Goal: Task Accomplishment & Management: Complete application form

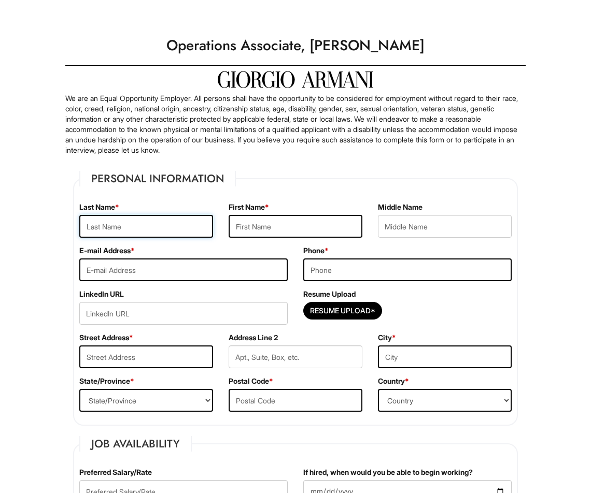
click at [179, 231] on input "text" at bounding box center [146, 226] width 134 height 23
type input "Li"
type input "Peter"
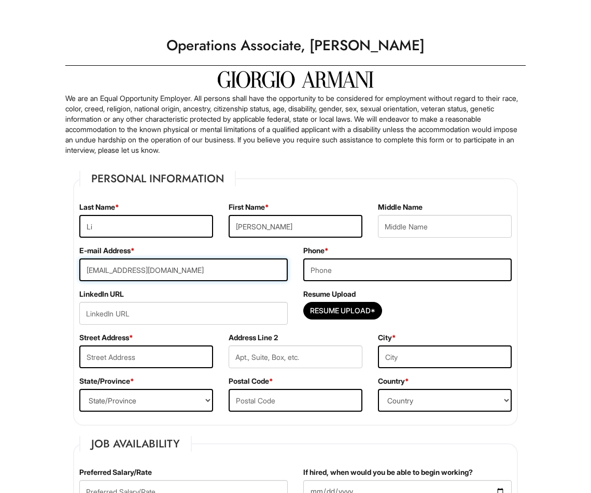
type input "peterli8807@gmail.com"
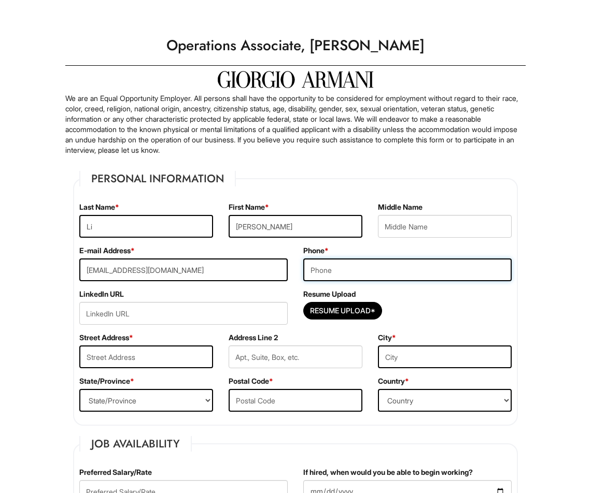
click at [394, 277] on input "tel" at bounding box center [407, 269] width 208 height 23
click at [394, 266] on input "tel" at bounding box center [407, 269] width 208 height 23
type input "347-536-1534"
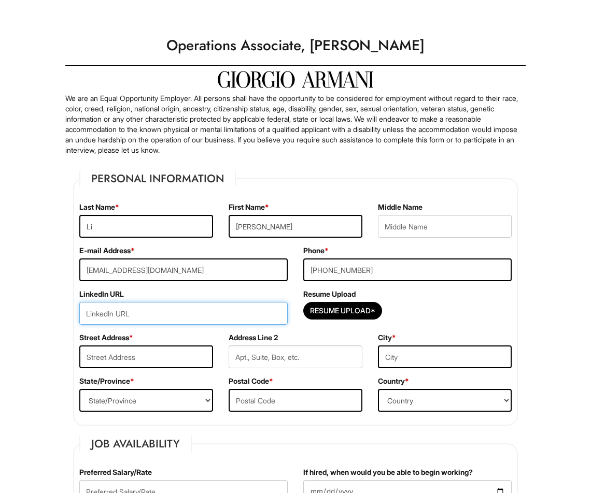
click at [225, 308] on input "url" at bounding box center [183, 313] width 208 height 23
paste input "https://www.linkedin.com/in/%7Epeterli/"
type input "https://www.linkedin.com/in/%7Epeterli/"
drag, startPoint x: 18, startPoint y: 312, endPoint x: 1, endPoint y: 313, distance: 17.1
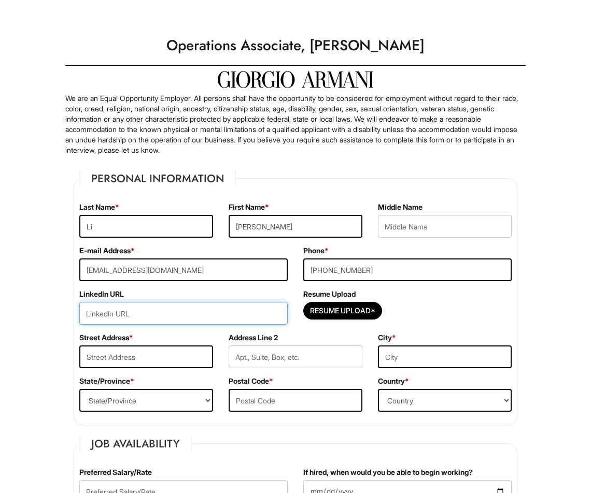
paste input "https://www.linkedin.com/in/%7Epeterli/"
type input "https://www.linkedin.com/in/%7Epeterli/"
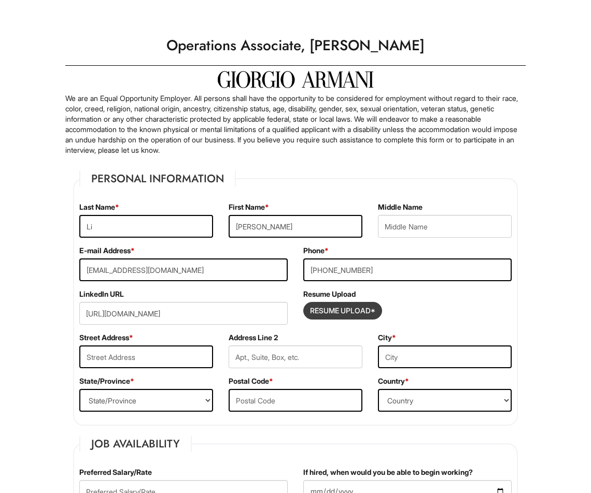
click at [315, 310] on input "Resume Upload*" at bounding box center [343, 311] width 78 height 17
type input "C:\fakepath\Peter Li Resume.pdf"
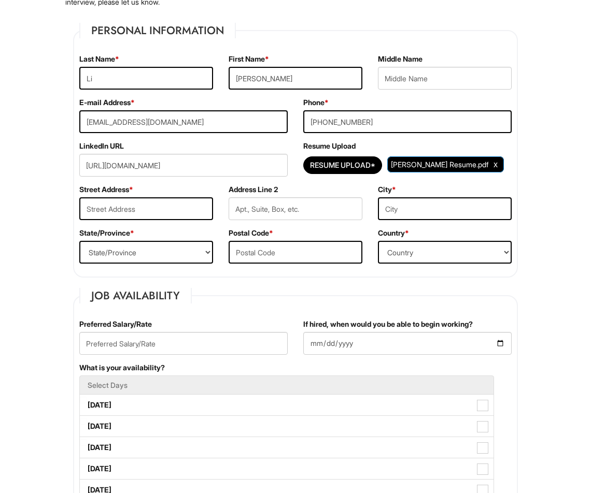
scroll to position [207, 0]
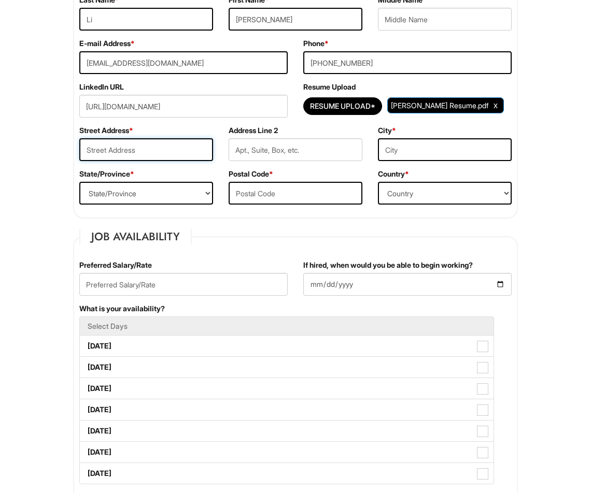
click at [176, 157] on input "text" at bounding box center [146, 149] width 134 height 23
type input "60-45 68th Avenue"
click at [429, 150] on input "text" at bounding box center [445, 149] width 134 height 23
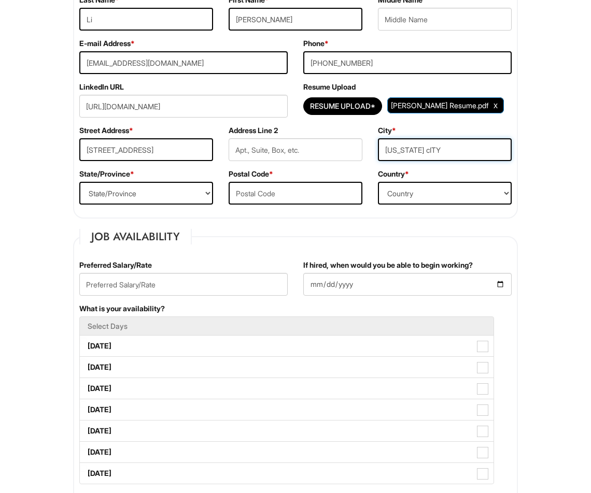
drag, startPoint x: 434, startPoint y: 149, endPoint x: 405, endPoint y: 154, distance: 29.1
click at [405, 154] on input "New yORK cITY" at bounding box center [445, 149] width 134 height 23
type input "New York City"
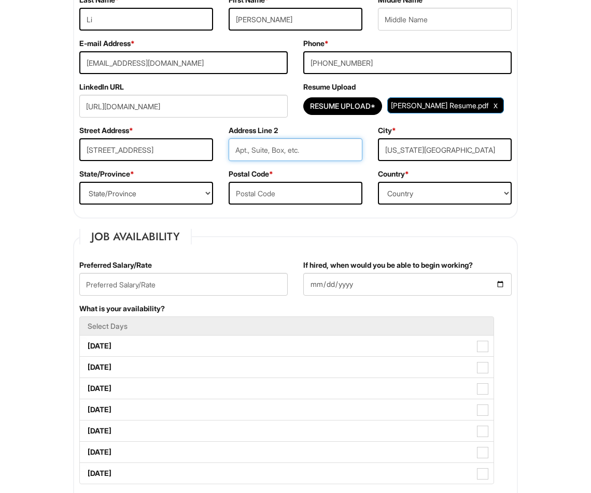
click at [296, 143] on input "text" at bounding box center [295, 149] width 134 height 23
click at [254, 149] on input "Floorf 1" at bounding box center [295, 149] width 134 height 23
type input "Floor 1"
drag, startPoint x: 179, startPoint y: 209, endPoint x: 181, endPoint y: 189, distance: 20.3
click at [180, 206] on div "State/Province * State/Province ALABAMA ALASKA ARIZONA ARKANSAS CALIFORNIA COLO…" at bounding box center [145, 191] width 149 height 44
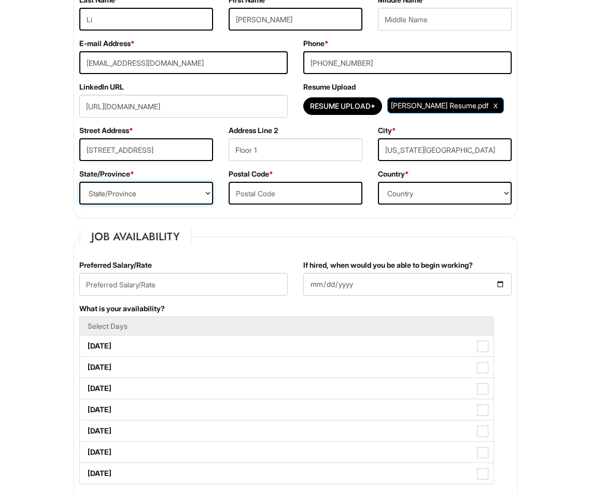
click at [181, 189] on select "State/Province ALABAMA ALASKA ARIZONA ARKANSAS CALIFORNIA COLORADO CONNECTICUT …" at bounding box center [146, 193] width 134 height 23
select select "NY"
click at [79, 182] on select "State/Province ALABAMA ALASKA ARIZONA ARKANSAS CALIFORNIA COLORADO CONNECTICUT …" at bounding box center [146, 193] width 134 height 23
click at [272, 200] on input "text" at bounding box center [295, 193] width 134 height 23
type input "11385"
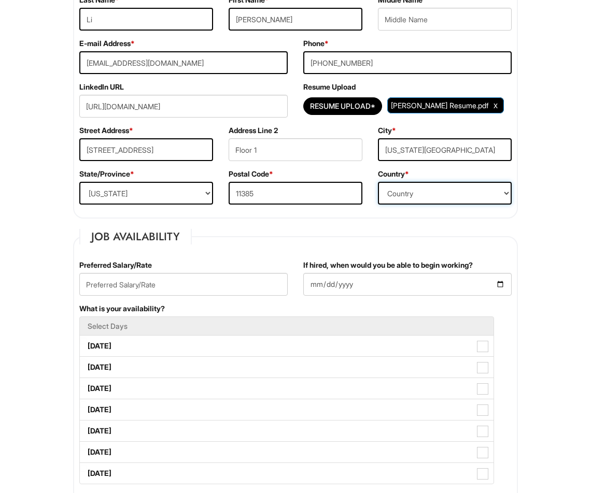
click at [409, 184] on select "Country Afghanistan Albania Algeria American Samoa Andorra Angola Anguilla Anta…" at bounding box center [445, 193] width 134 height 23
select select "United States of America"
click at [378, 182] on select "Country Afghanistan Albania Algeria American Samoa Andorra Angola Anguilla Anta…" at bounding box center [445, 193] width 134 height 23
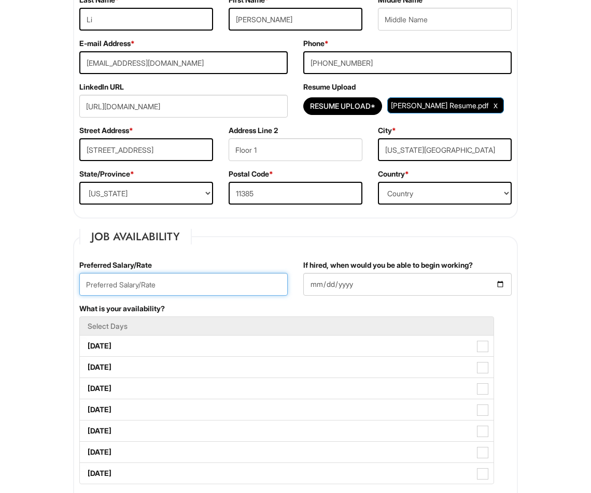
click at [154, 289] on input "text" at bounding box center [183, 284] width 208 height 23
type input "22/hr"
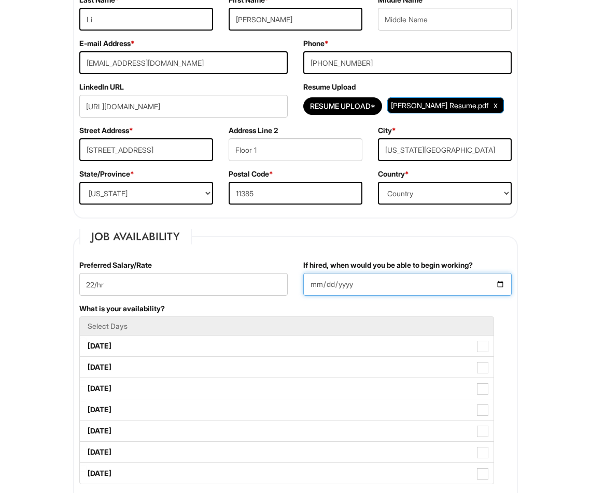
click at [401, 282] on input "If hired, when would you be able to begin working?" at bounding box center [407, 284] width 208 height 23
click at [495, 283] on input "If hired, when would you be able to begin working?" at bounding box center [407, 284] width 208 height 23
type input "2025-09-01"
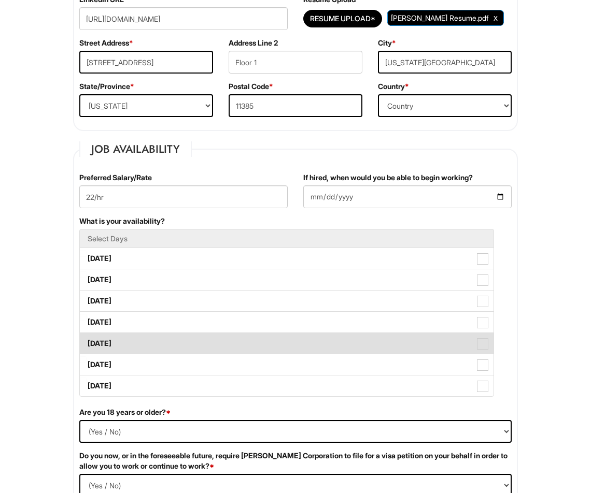
scroll to position [311, 0]
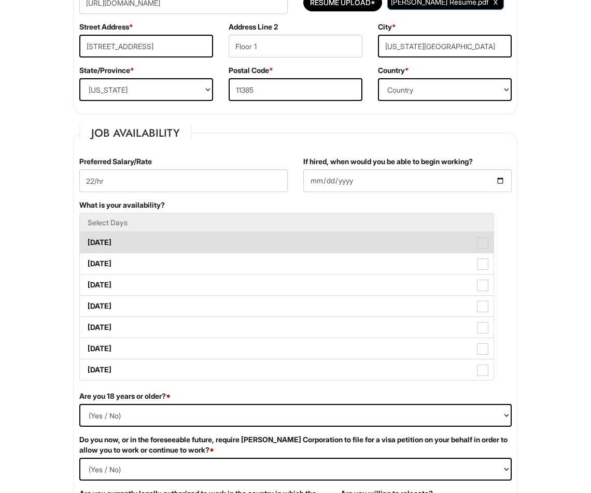
click at [120, 241] on label "Monday" at bounding box center [286, 242] width 413 height 21
click at [87, 241] on Available_Monday "Monday" at bounding box center [83, 237] width 7 height 7
checkbox Available_Monday "true"
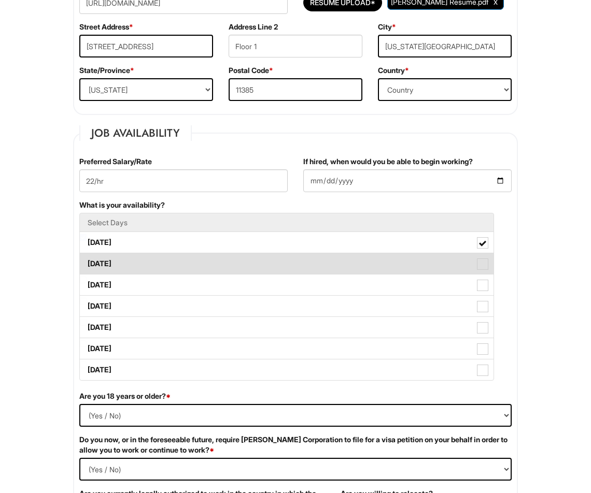
click at [121, 257] on label "Tuesday" at bounding box center [286, 263] width 413 height 21
click at [87, 257] on Available_Tuesday "Tuesday" at bounding box center [83, 258] width 7 height 7
checkbox Available_Tuesday "true"
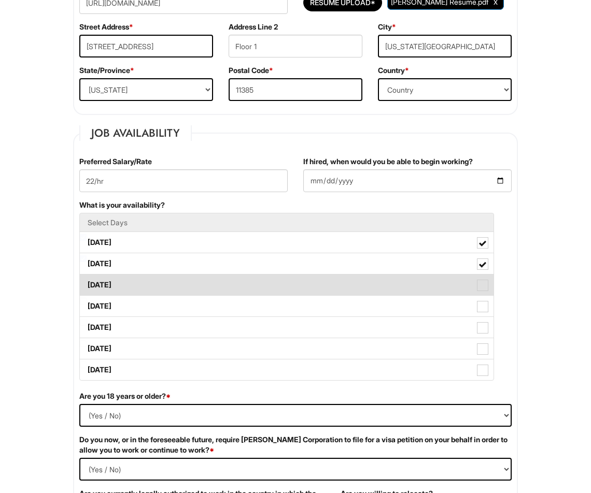
click at [121, 284] on label "Wednesday" at bounding box center [286, 285] width 413 height 21
click at [87, 283] on Available_Wednesday "Wednesday" at bounding box center [83, 280] width 7 height 7
checkbox Available_Wednesday "true"
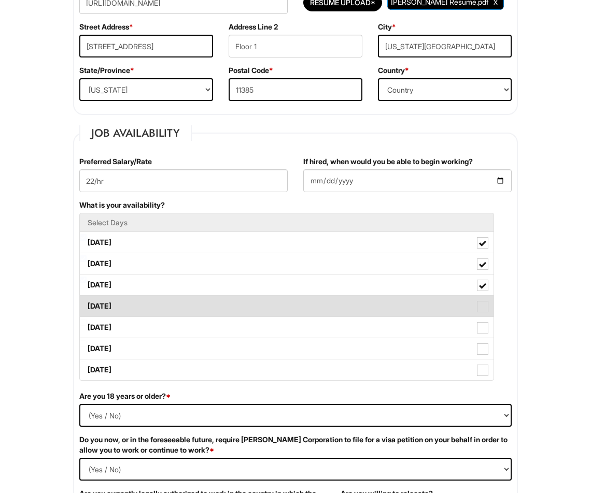
click at [121, 302] on label "Thursday" at bounding box center [286, 306] width 413 height 21
click at [87, 302] on Available_Thursday "Thursday" at bounding box center [83, 301] width 7 height 7
checkbox Available_Thursday "true"
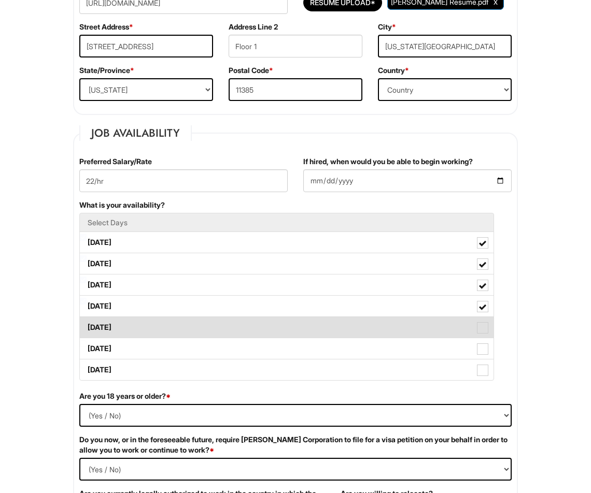
click at [117, 323] on label "Friday" at bounding box center [286, 327] width 413 height 21
click at [87, 323] on Available_Friday "Friday" at bounding box center [83, 322] width 7 height 7
checkbox Available_Friday "true"
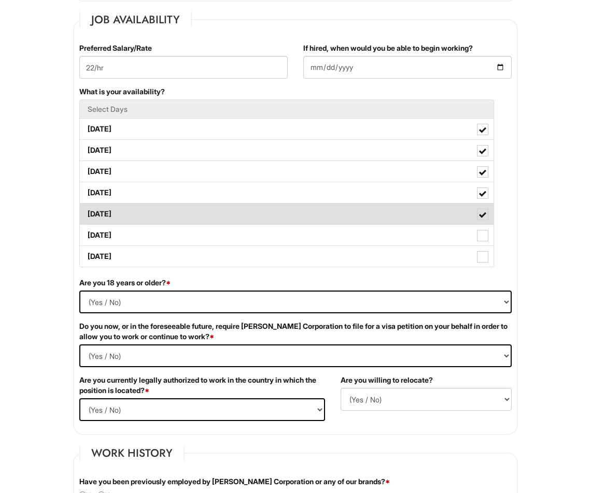
scroll to position [518, 0]
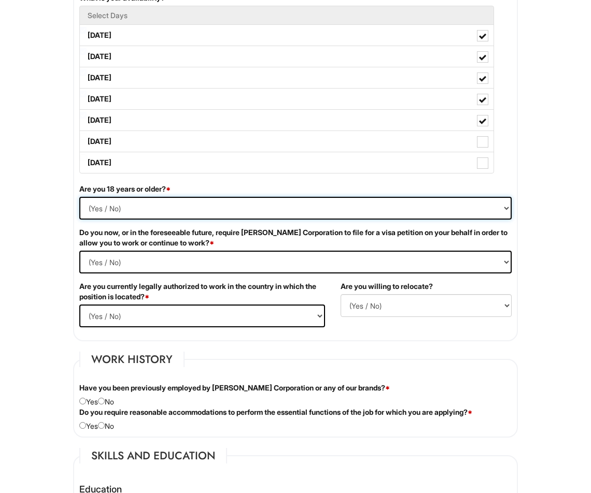
click at [93, 208] on select "(Yes / No) Yes No" at bounding box center [295, 208] width 432 height 23
select select "Yes"
click at [79, 197] on select "(Yes / No) Yes No" at bounding box center [295, 208] width 432 height 23
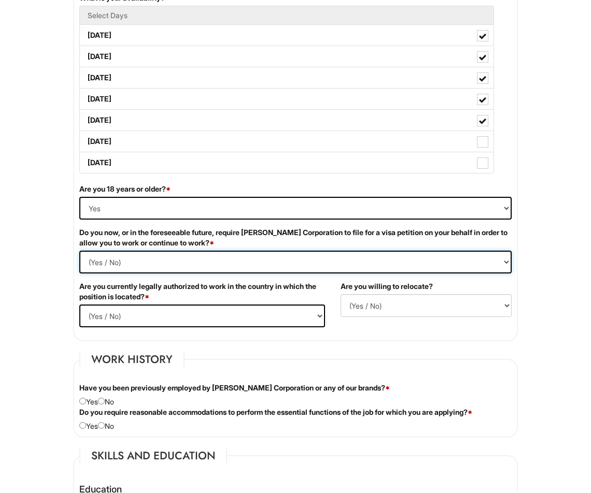
click at [162, 265] on Required "(Yes / No) Yes No" at bounding box center [295, 262] width 432 height 23
select Required "No"
click at [79, 251] on Required "(Yes / No) Yes No" at bounding box center [295, 262] width 432 height 23
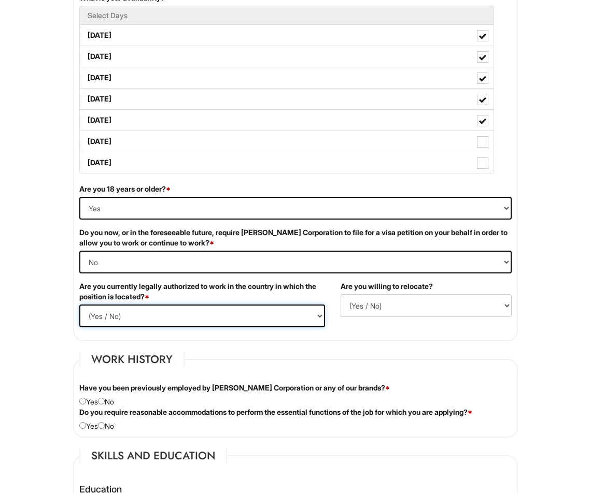
drag, startPoint x: 271, startPoint y: 321, endPoint x: 198, endPoint y: 321, distance: 73.0
click at [270, 321] on select "(Yes / No) Yes No" at bounding box center [202, 316] width 246 height 23
select select "Yes"
click at [79, 305] on select "(Yes / No) Yes No" at bounding box center [202, 316] width 246 height 23
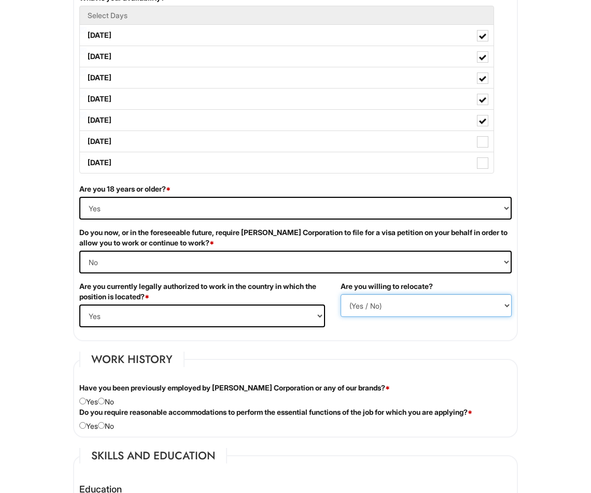
click at [397, 309] on select "(Yes / No) No Yes" at bounding box center [425, 305] width 171 height 23
select select "Y"
click at [340, 294] on select "(Yes / No) No Yes" at bounding box center [425, 305] width 171 height 23
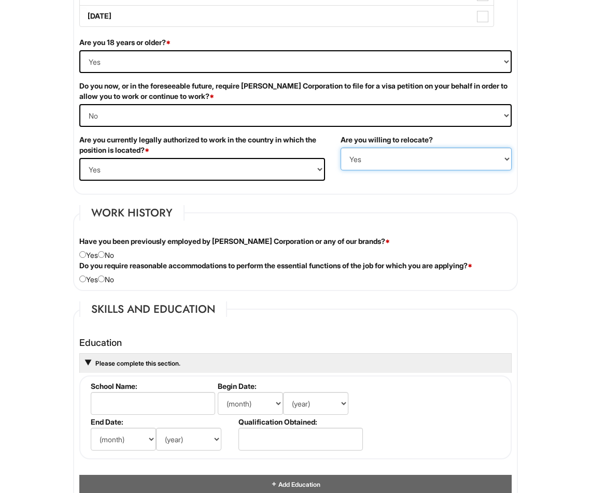
scroll to position [673, 0]
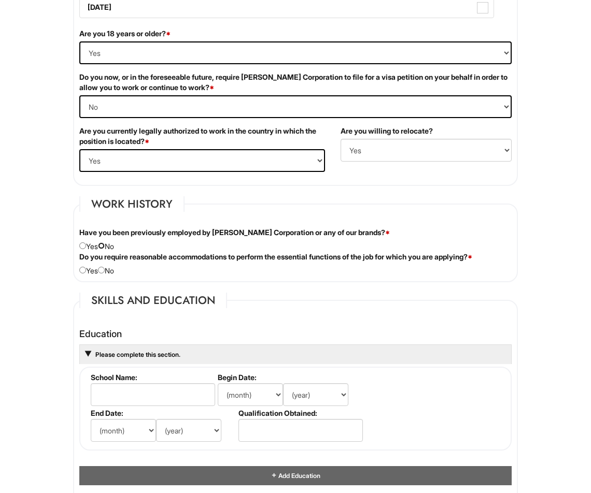
click at [105, 245] on input "radio" at bounding box center [101, 245] width 7 height 7
radio input "true"
click at [155, 277] on fieldset "Work History Have you been previously employed by Giorgio Armani Corporation or…" at bounding box center [295, 239] width 444 height 86
click at [105, 272] on input "radio" at bounding box center [101, 270] width 7 height 7
radio input "true"
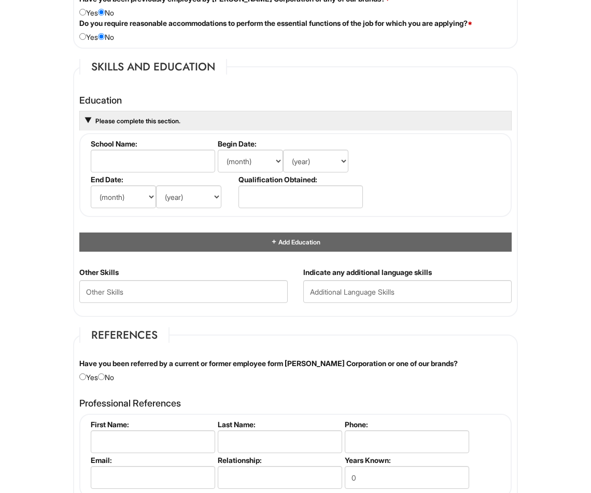
scroll to position [932, 0]
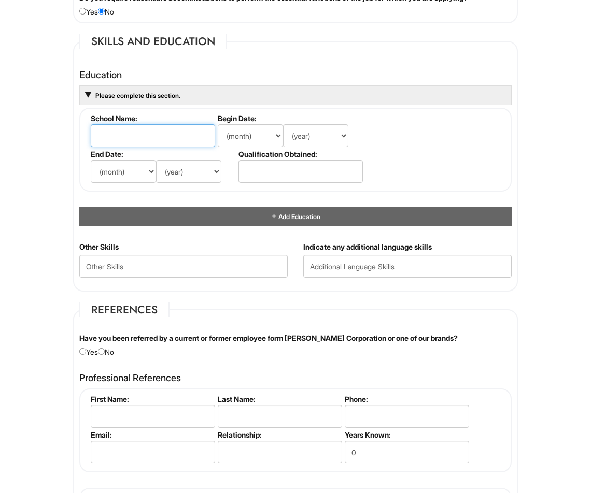
click at [169, 143] on input "text" at bounding box center [153, 135] width 124 height 23
click at [156, 133] on input "text" at bounding box center [153, 135] width 124 height 23
type input "Baruch College"
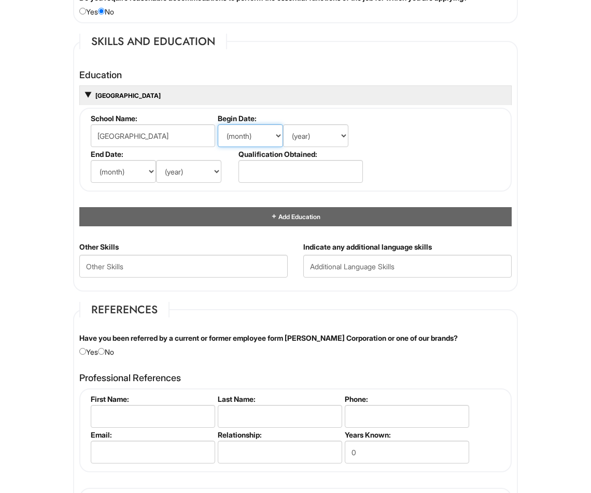
click at [273, 137] on select "(month) Jan Feb Mar Apr May Jun Jul Aug Sep Oct Nov Dec" at bounding box center [250, 135] width 65 height 23
select select "8"
click at [218, 124] on select "(month) Jan Feb Mar Apr May Jun Jul Aug Sep Oct Nov Dec" at bounding box center [250, 135] width 65 height 23
click at [329, 138] on select "(year) 2029 2028 2027 2026 2025 2024 2023 2022 2021 2020 2019 2018 2017 2016 20…" at bounding box center [315, 135] width 65 height 23
select select "2022"
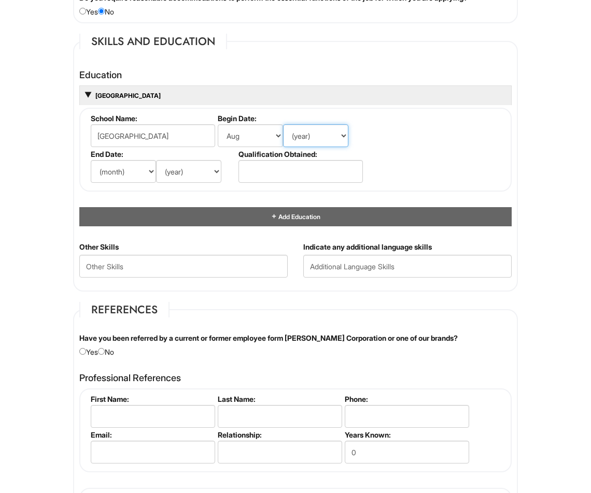
click at [283, 124] on select "(year) 2029 2028 2027 2026 2025 2024 2023 2022 2021 2020 2019 2018 2017 2016 20…" at bounding box center [315, 135] width 65 height 23
click at [278, 182] on input "text" at bounding box center [300, 171] width 124 height 23
click at [218, 167] on select "(year) 2029 2028 2027 2026 2025 2024 2023 2022 2021 2020 2019 2018 2017 2016 20…" at bounding box center [188, 171] width 65 height 23
select select "2024"
click at [156, 160] on select "(year) 2029 2028 2027 2026 2025 2024 2023 2022 2021 2020 2019 2018 2017 2016 20…" at bounding box center [188, 171] width 65 height 23
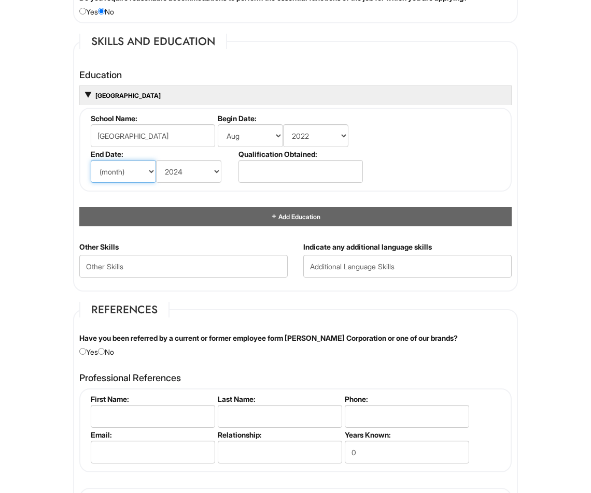
click at [153, 168] on select "(month) Jan Feb Mar Apr May Jun Jul Aug Sep Oct Nov Dec" at bounding box center [123, 171] width 65 height 23
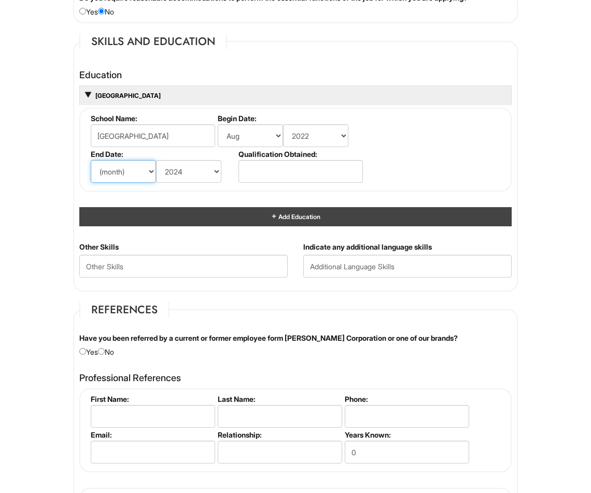
select select "9"
click at [91, 160] on select "(month) Jan Feb Mar Apr May Jun Jul Aug Sep Oct Nov Dec" at bounding box center [123, 171] width 65 height 23
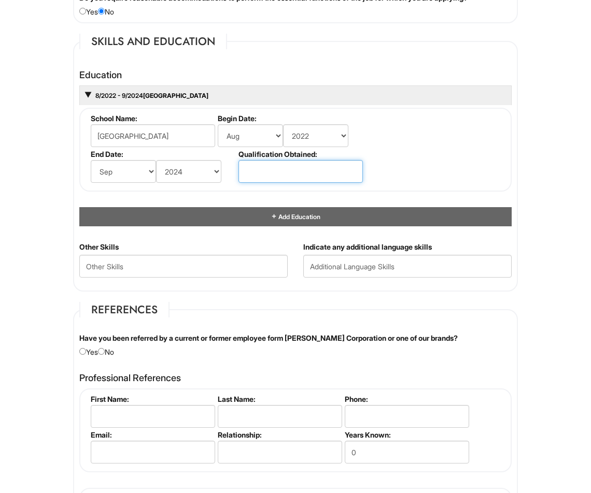
click at [259, 180] on input "text" at bounding box center [300, 171] width 124 height 23
type input "September 2024"
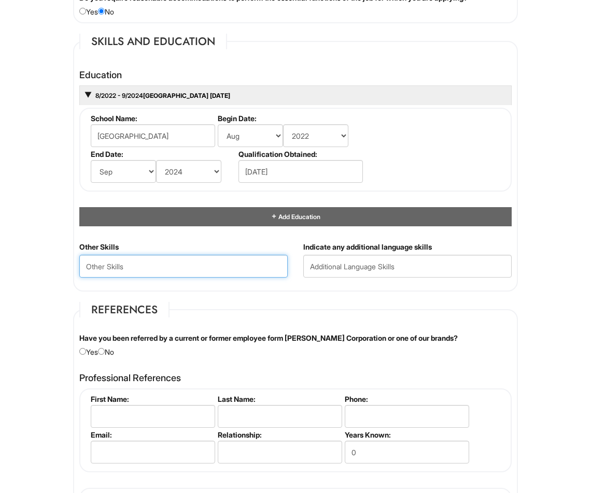
click at [213, 269] on Skills "text" at bounding box center [183, 266] width 208 height 23
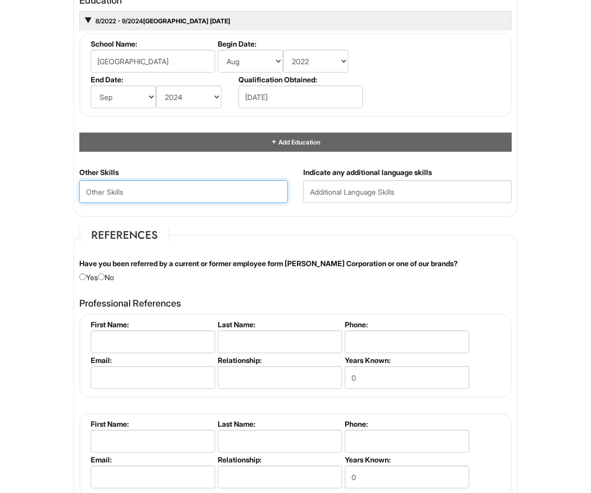
scroll to position [1088, 0]
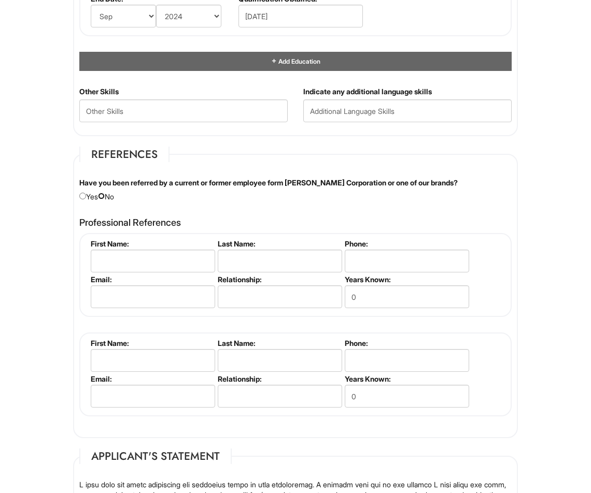
drag, startPoint x: 105, startPoint y: 194, endPoint x: 111, endPoint y: 192, distance: 6.1
click at [105, 194] on input "radio" at bounding box center [101, 196] width 7 height 7
radio input "true"
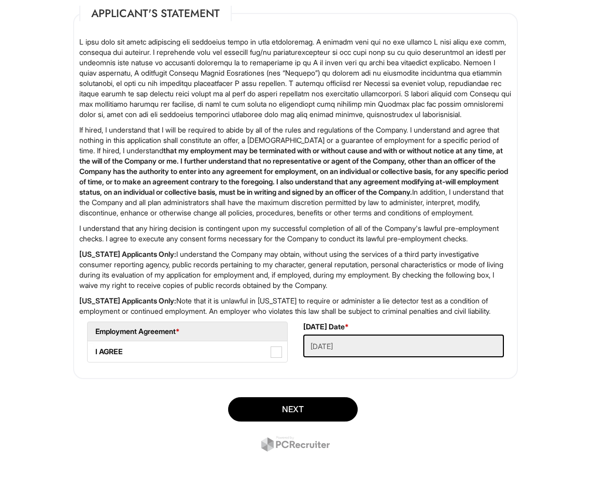
scroll to position [1572, 0]
drag, startPoint x: 277, startPoint y: 350, endPoint x: 292, endPoint y: 363, distance: 19.5
click at [277, 350] on span at bounding box center [275, 352] width 11 height 11
click at [94, 350] on AGREE "I AGREE" at bounding box center [91, 346] width 7 height 7
checkbox AGREE "true"
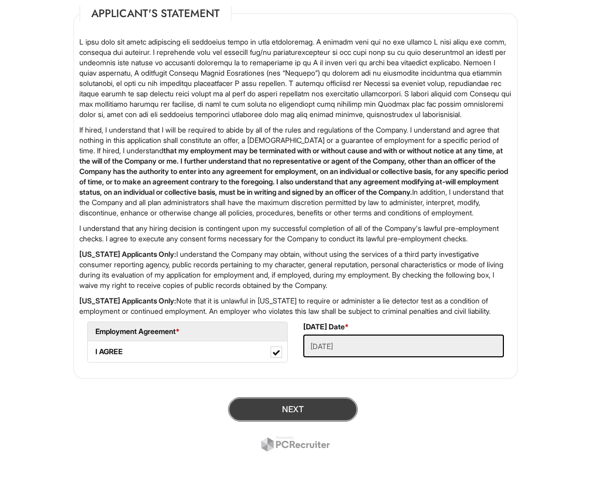
click at [300, 402] on button "Next" at bounding box center [293, 409] width 130 height 24
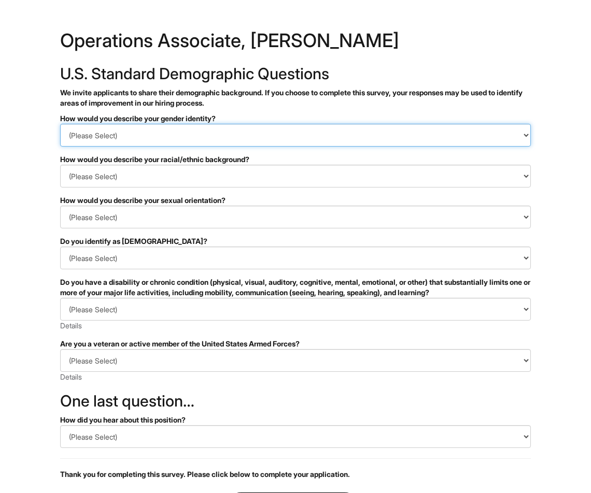
click at [194, 143] on select "(Please Select) Man Woman Non-binary I prefer to self-describe I don't wish to …" at bounding box center [295, 135] width 470 height 23
select select "Man"
click at [60, 124] on select "(Please Select) Man Woman Non-binary I prefer to self-describe I don't wish to …" at bounding box center [295, 135] width 470 height 23
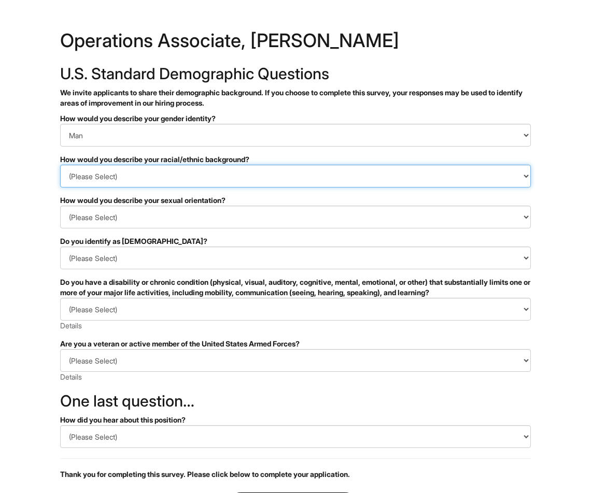
click at [323, 182] on select "(Please Select) Black or of African descent East Asian Hispanic, Latinx or of S…" at bounding box center [295, 176] width 470 height 23
click at [213, 179] on select "(Please Select) Black or of African descent East Asian Hispanic, Latinx or of S…" at bounding box center [295, 176] width 470 height 23
click at [152, 179] on select "(Please Select) Black or of African descent East Asian Hispanic, Latinx or of S…" at bounding box center [295, 176] width 470 height 23
select select "Southeast Asian"
click at [60, 165] on select "(Please Select) Black or of African descent East Asian Hispanic, Latinx or of S…" at bounding box center [295, 176] width 470 height 23
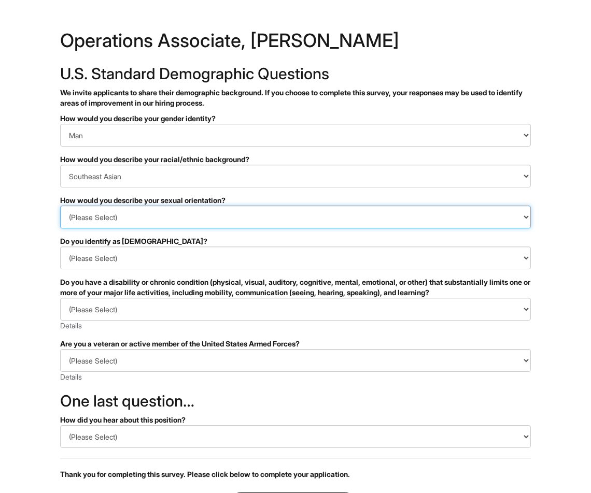
click at [238, 219] on select "(Please Select) Asexual Bisexual and/or pansexual Gay Heterosexual Lesbian Quee…" at bounding box center [295, 217] width 470 height 23
select select "Heterosexual"
click at [60, 206] on select "(Please Select) Asexual Bisexual and/or pansexual Gay Heterosexual Lesbian Quee…" at bounding box center [295, 217] width 470 height 23
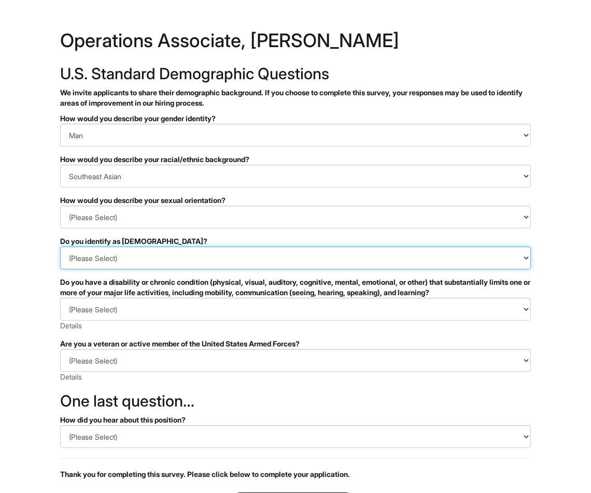
click at [218, 260] on select "(Please Select) Yes No I prefer to self-describe I don't wish to answer" at bounding box center [295, 258] width 470 height 23
select select "No"
click at [60, 247] on select "(Please Select) Yes No I prefer to self-describe I don't wish to answer" at bounding box center [295, 258] width 470 height 23
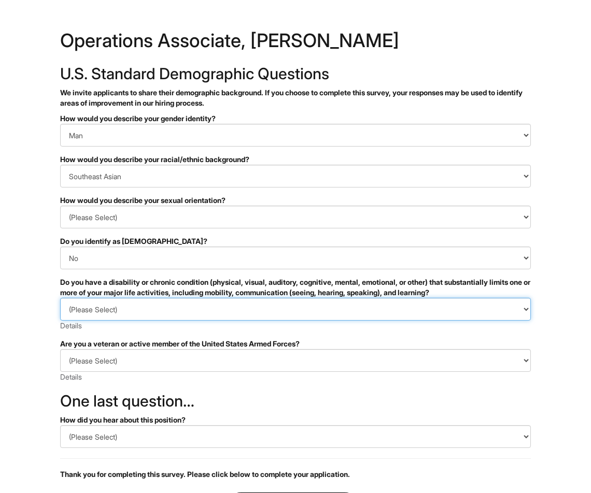
click at [188, 309] on select "(Please Select) YES, I HAVE A DISABILITY (or previously had a disability) NO, I…" at bounding box center [295, 309] width 470 height 23
select select "NO, I DON'T HAVE A DISABILITY"
click at [60, 298] on select "(Please Select) YES, I HAVE A DISABILITY (or previously had a disability) NO, I…" at bounding box center [295, 309] width 470 height 23
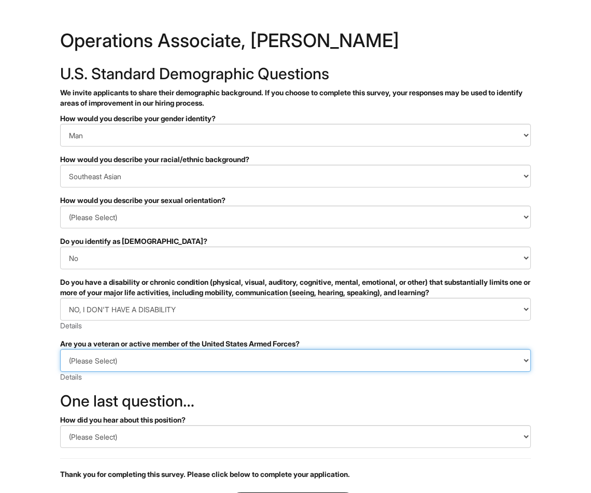
click at [155, 361] on select "(Please Select) I IDENTIFY AS ONE OR MORE OF THE CLASSIFICATIONS OF PROTECTED V…" at bounding box center [295, 360] width 470 height 23
select select "I AM NOT A PROTECTED VETERAN"
click at [60, 349] on select "(Please Select) I IDENTIFY AS ONE OR MORE OF THE CLASSIFICATIONS OF PROTECTED V…" at bounding box center [295, 360] width 470 height 23
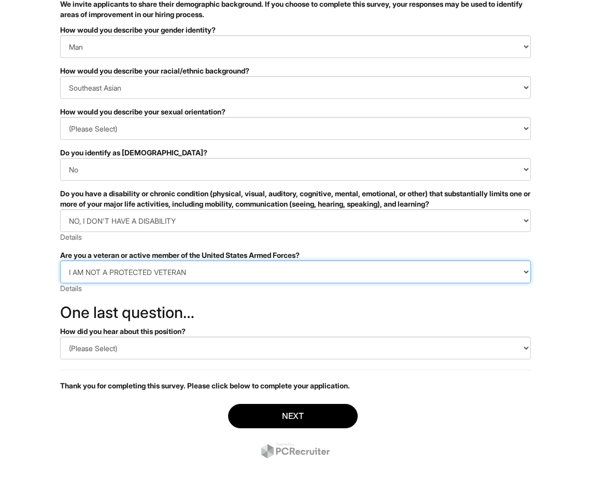
scroll to position [90, 0]
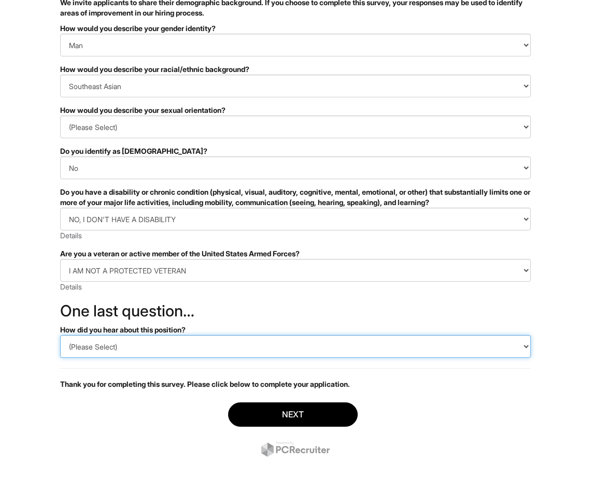
click at [184, 347] on select "(Please Select) CareerBuilder Indeed LinkedIn Monster Referral Other" at bounding box center [295, 346] width 470 height 23
select select "LinkedIn"
click at [60, 335] on select "(Please Select) CareerBuilder Indeed LinkedIn Monster Referral Other" at bounding box center [295, 346] width 470 height 23
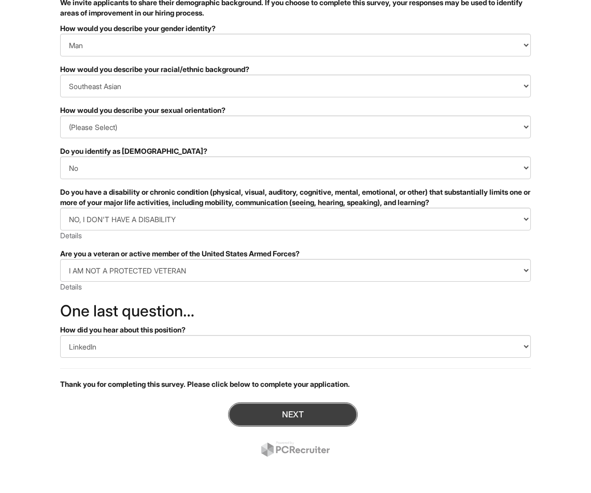
click at [249, 406] on button "Next" at bounding box center [293, 415] width 130 height 24
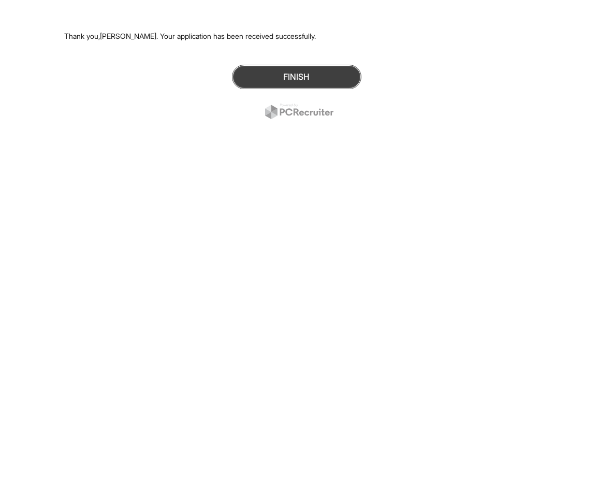
click at [309, 73] on button "Finish" at bounding box center [297, 77] width 130 height 24
